Goal: Obtain resource: Obtain resource

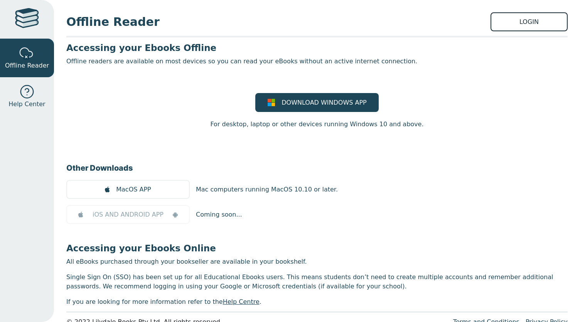
click at [531, 20] on link "LOGIN" at bounding box center [529, 21] width 77 height 19
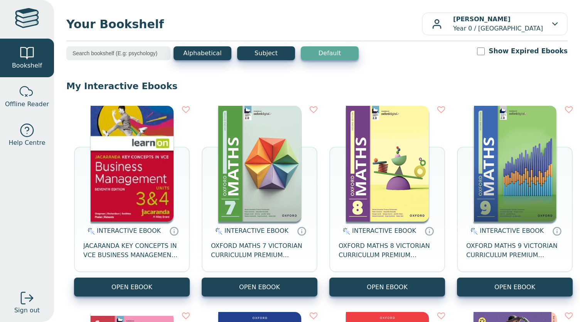
click at [96, 55] on input "search" at bounding box center [118, 53] width 104 height 14
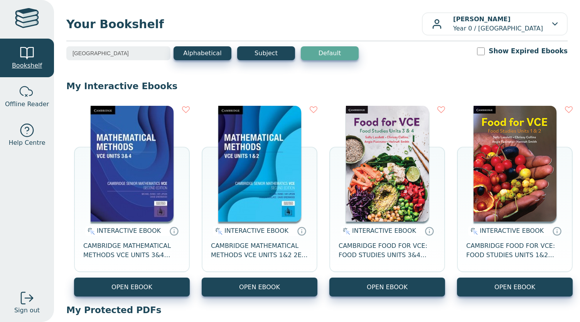
drag, startPoint x: 91, startPoint y: 49, endPoint x: 27, endPoint y: 51, distance: 64.1
click at [27, 51] on div "Bookshelf Offline Reader Help Centre Sign out Your Bookshelf [PERSON_NAME] Prof…" at bounding box center [290, 161] width 580 height 322
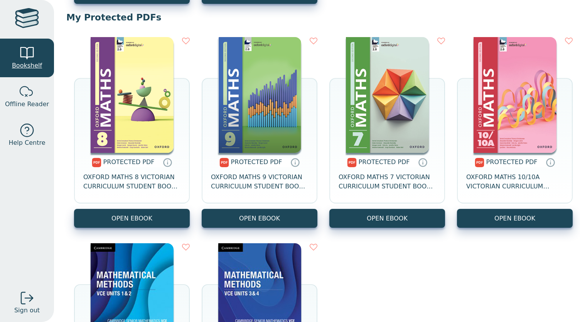
scroll to position [498, 0]
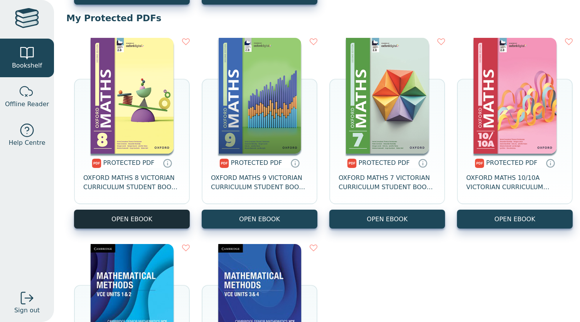
type input "math"
click at [153, 220] on link "OPEN EBOOK" at bounding box center [132, 218] width 116 height 19
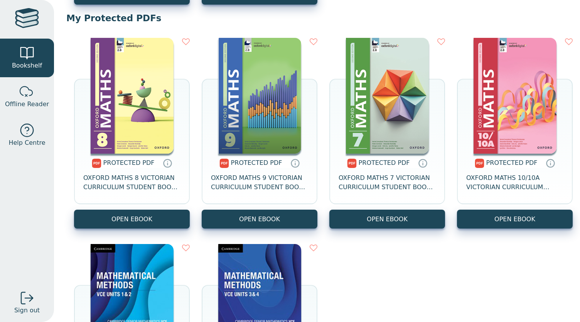
drag, startPoint x: 134, startPoint y: 185, endPoint x: 321, endPoint y: 254, distance: 199.0
click at [321, 254] on div "PROTECTED PDF OXFORD MATHS 8 VICTORIAN CURRICULUM STUDENT BOOK DIGITAL ACCESS 2…" at bounding box center [316, 236] width 501 height 412
click at [143, 185] on span "OXFORD MATHS 8 VICTORIAN CURRICULUM STUDENT BOOK DIGITAL ACCESS 2E" at bounding box center [131, 182] width 97 height 19
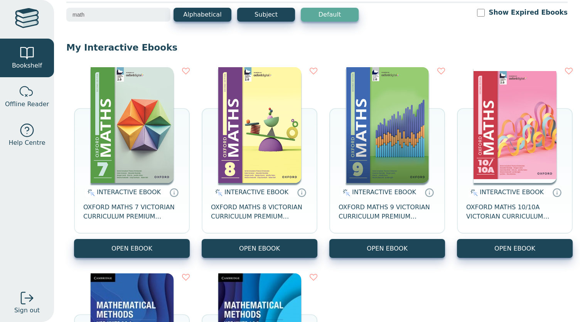
scroll to position [37, 0]
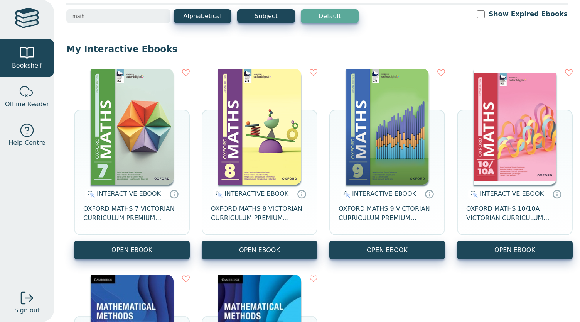
drag, startPoint x: 259, startPoint y: 250, endPoint x: 375, endPoint y: 305, distance: 127.8
click at [375, 305] on div "INTERACTIVE EBOOK JACARANDA KEY CONCEPTS IN VCE BUSINESS MANAGEMENT UNITS 3&4 7…" at bounding box center [316, 267] width 501 height 412
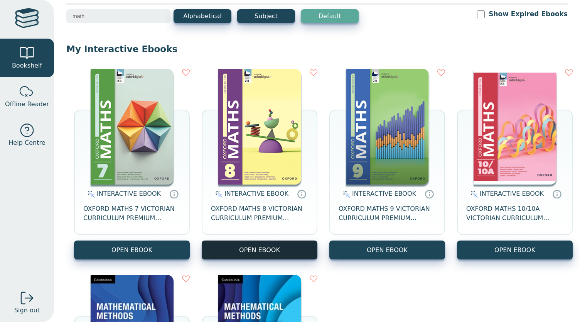
click at [283, 246] on button "OPEN EBOOK" at bounding box center [260, 249] width 116 height 19
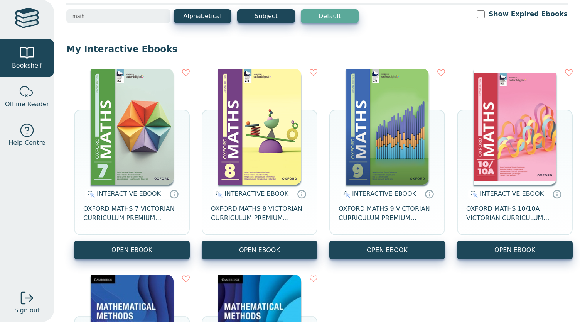
scroll to position [0, 0]
